Goal: Transaction & Acquisition: Purchase product/service

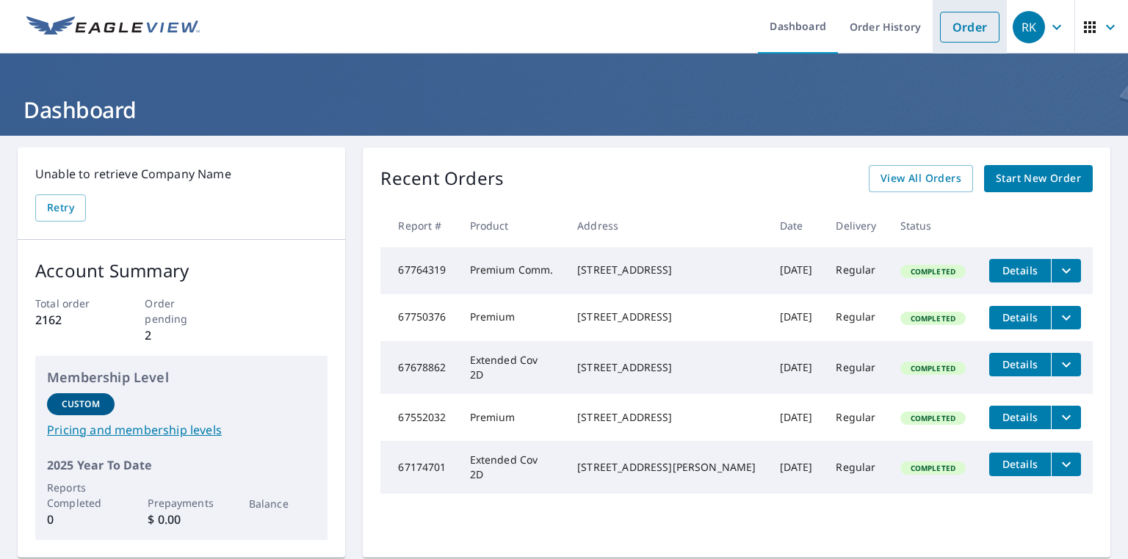
click at [949, 29] on link "Order" at bounding box center [969, 27] width 59 height 31
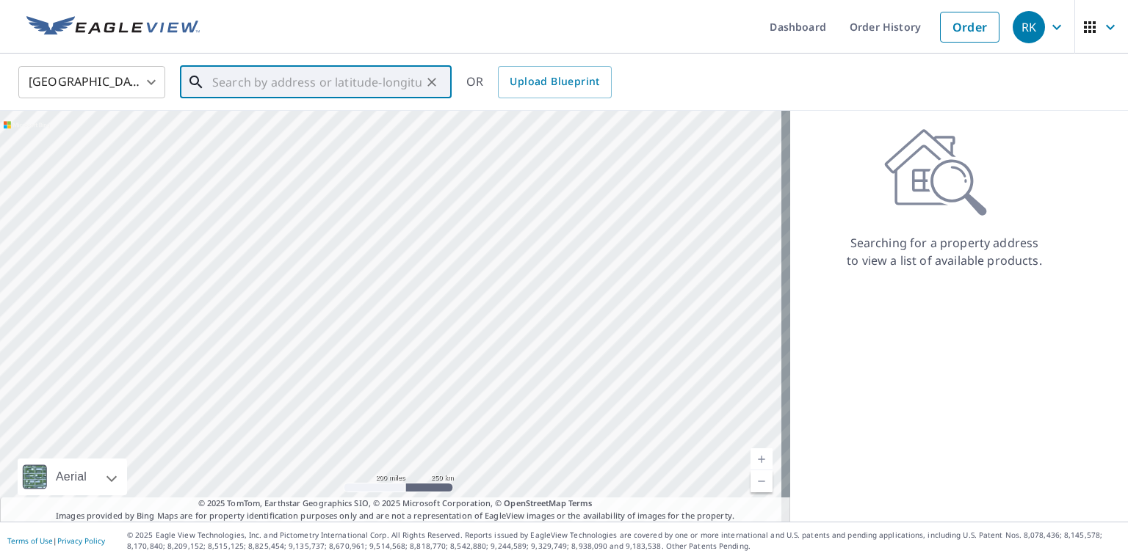
click at [396, 93] on input "text" at bounding box center [316, 82] width 209 height 41
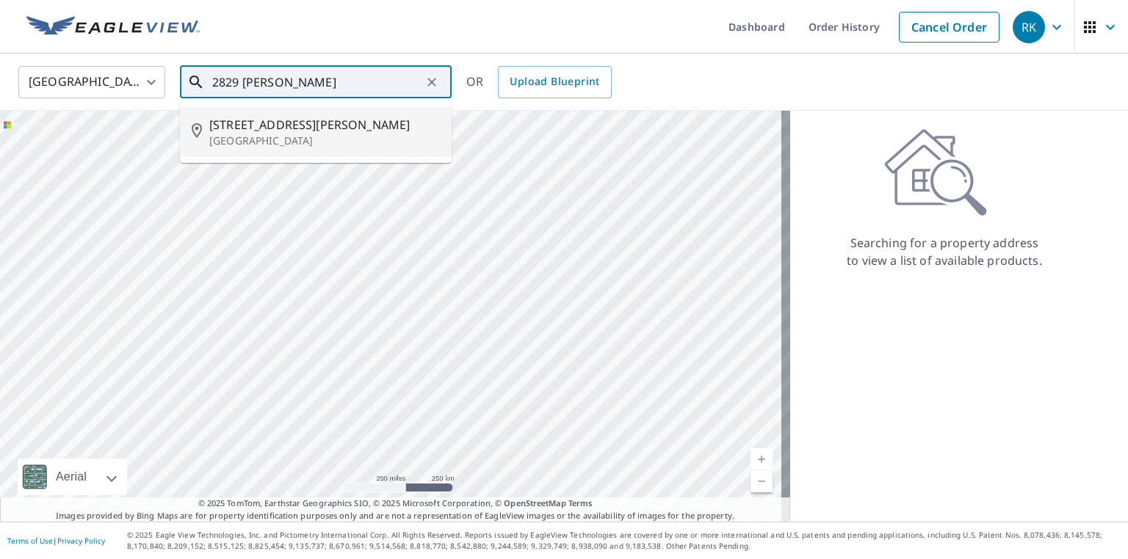
click at [339, 141] on p "[GEOGRAPHIC_DATA]" at bounding box center [324, 141] width 231 height 15
type input "[STREET_ADDRESS][PERSON_NAME]"
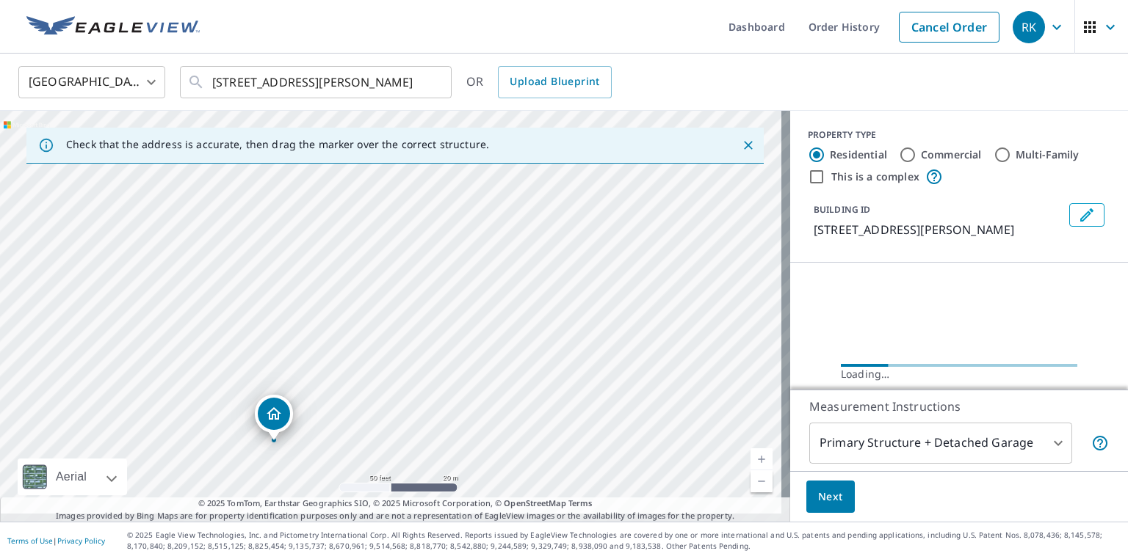
drag, startPoint x: 545, startPoint y: 164, endPoint x: 693, endPoint y: -17, distance: 233.7
click at [693, 0] on html "RK RK Dashboard Order History Cancel Order RK United States [GEOGRAPHIC_DATA] ​…" at bounding box center [564, 279] width 1128 height 559
click at [395, 242] on div "[STREET_ADDRESS][PERSON_NAME]" at bounding box center [395, 316] width 790 height 411
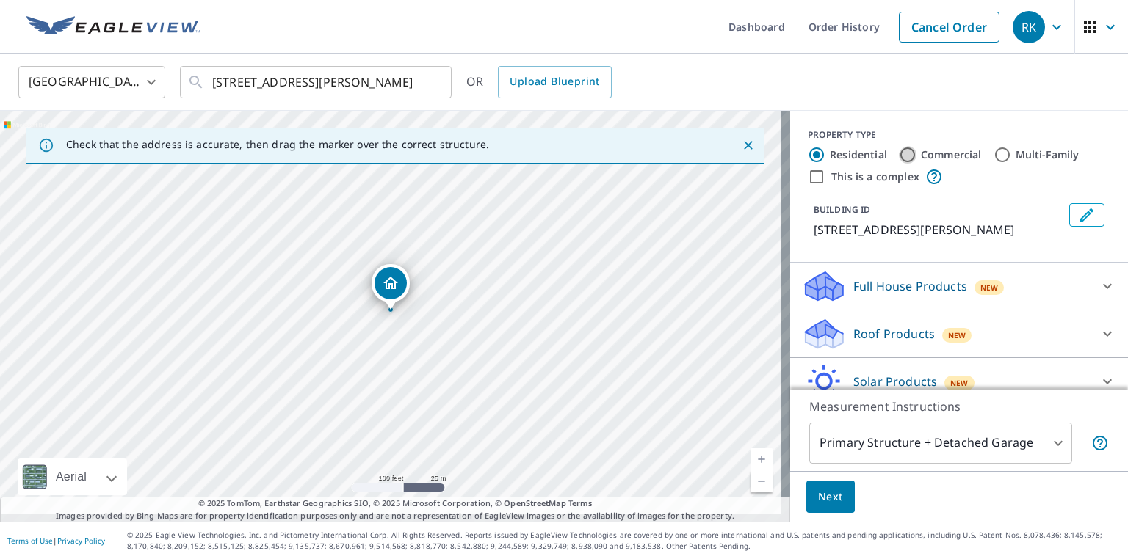
click at [909, 156] on input "Commercial" at bounding box center [908, 155] width 18 height 18
radio input "true"
type input "4"
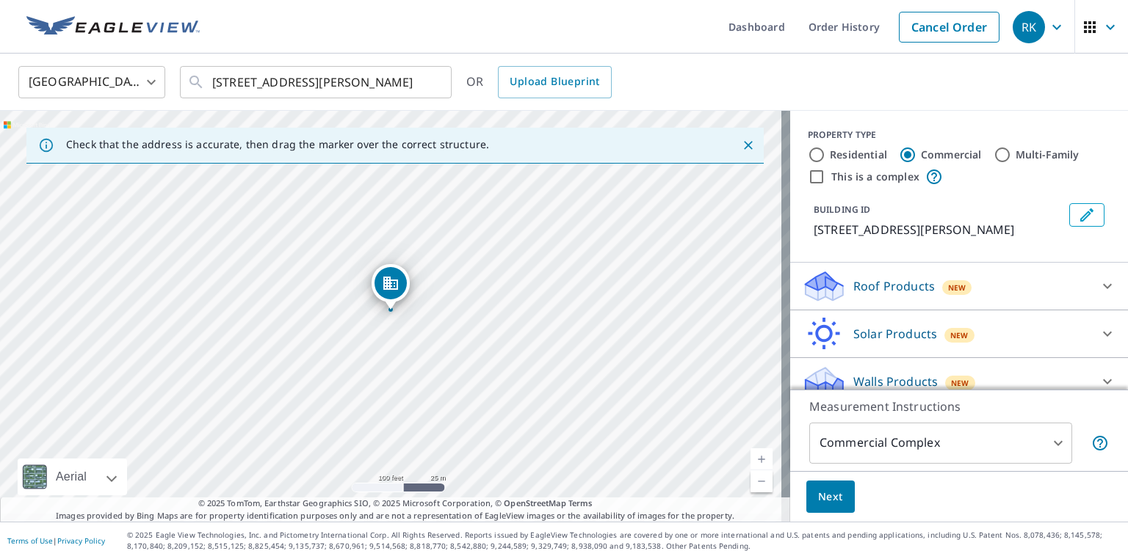
click at [853, 295] on p "Roof Products" at bounding box center [893, 286] width 81 height 18
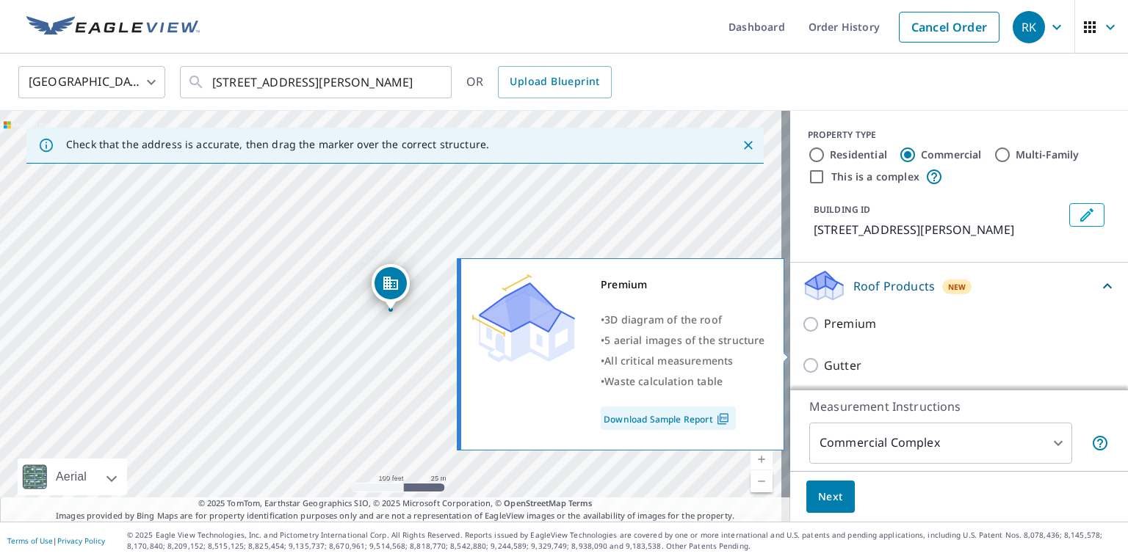
click at [807, 333] on input "Premium" at bounding box center [813, 325] width 22 height 18
checkbox input "true"
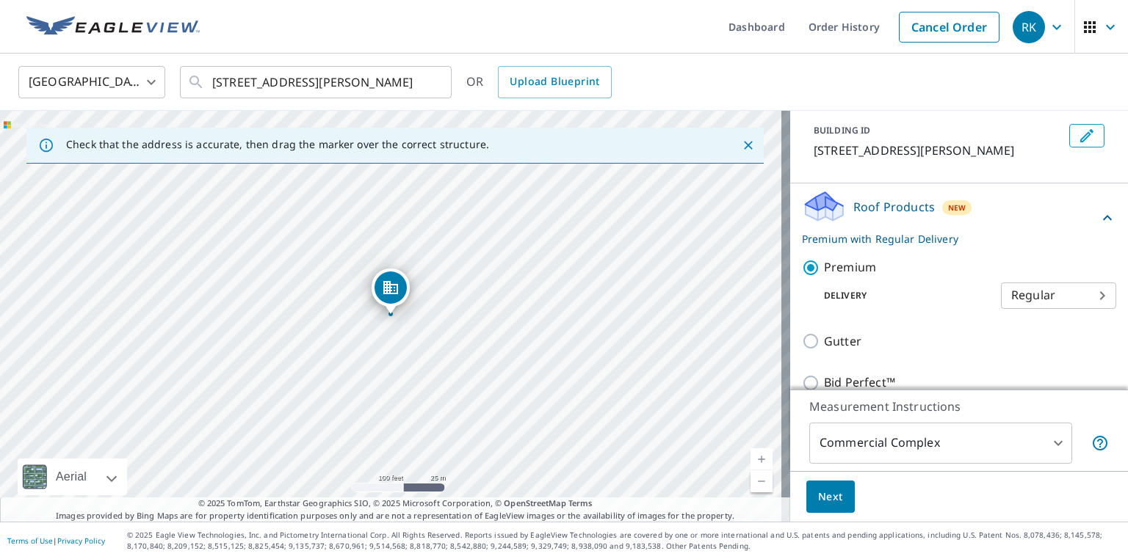
scroll to position [176, 0]
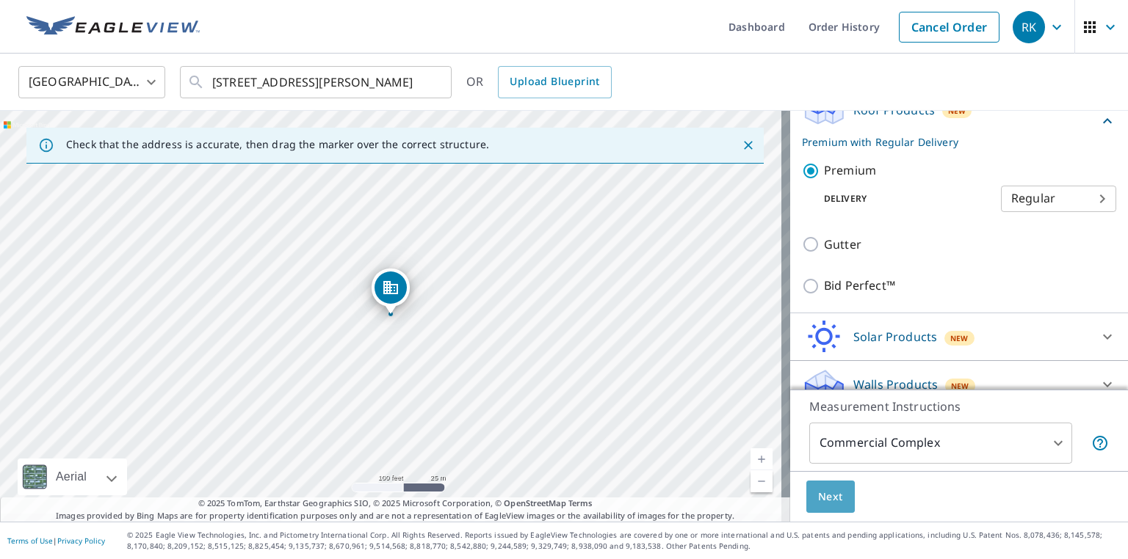
click at [822, 507] on button "Next" at bounding box center [830, 497] width 48 height 33
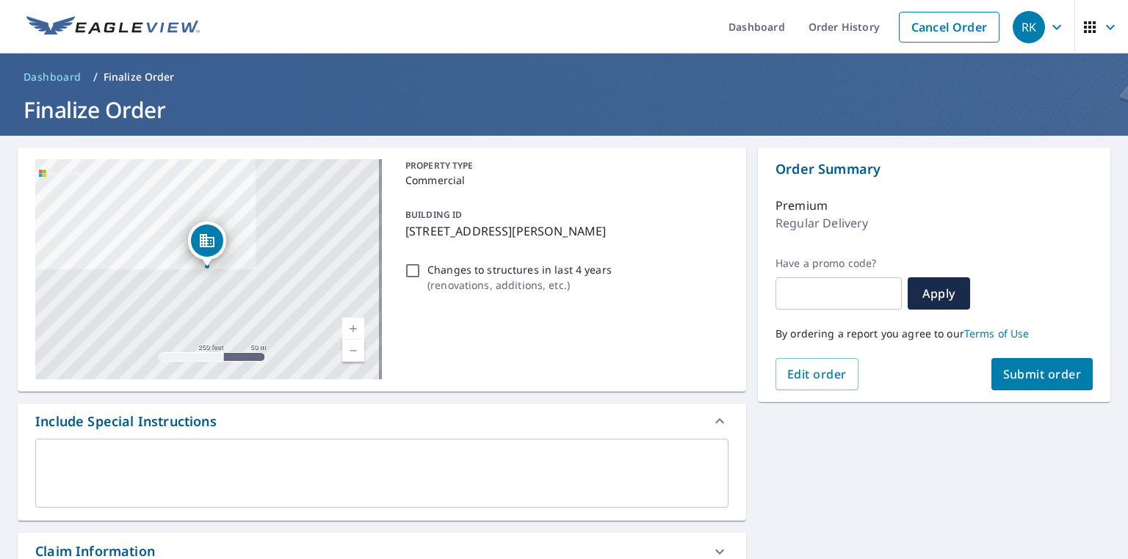
click at [1045, 377] on span "Submit order" at bounding box center [1042, 374] width 79 height 16
checkbox input "true"
